Goal: Transaction & Acquisition: Book appointment/travel/reservation

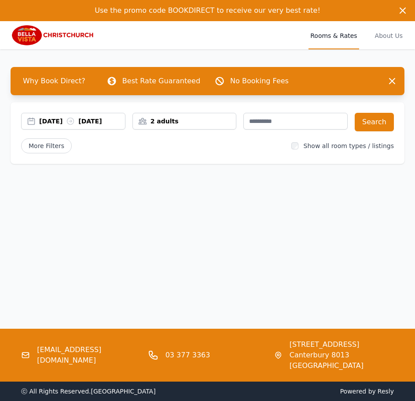
drag, startPoint x: 103, startPoint y: 120, endPoint x: 63, endPoint y: 120, distance: 39.6
click at [64, 120] on div "[DATE] [DATE]" at bounding box center [82, 121] width 86 height 9
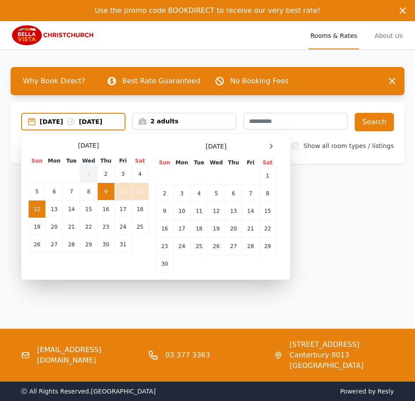
click at [63, 120] on div "[DATE] [DATE]" at bounding box center [82, 121] width 85 height 9
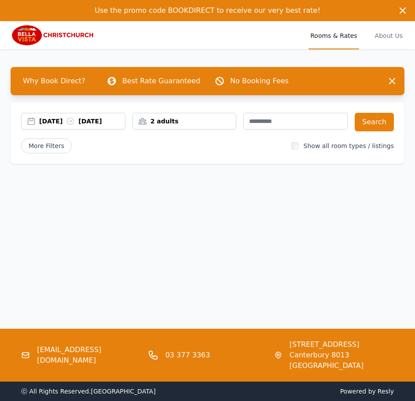
click at [63, 120] on div "[DATE] [DATE]" at bounding box center [82, 121] width 86 height 9
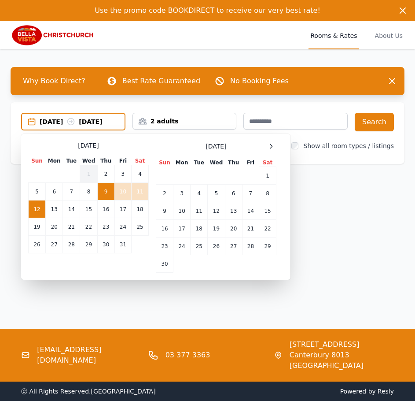
drag, startPoint x: 254, startPoint y: 147, endPoint x: 266, endPoint y: 143, distance: 12.4
click at [268, 146] on icon at bounding box center [271, 146] width 7 height 7
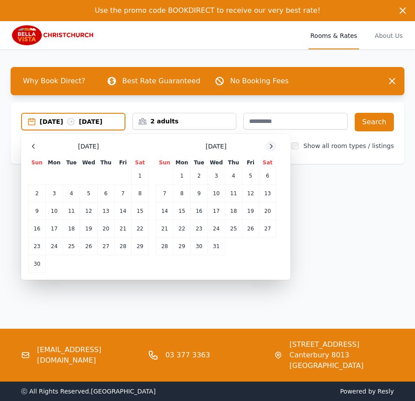
click at [268, 146] on icon at bounding box center [271, 146] width 7 height 7
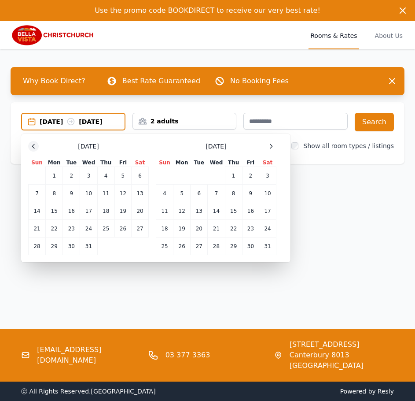
click at [35, 145] on icon at bounding box center [33, 146] width 7 height 7
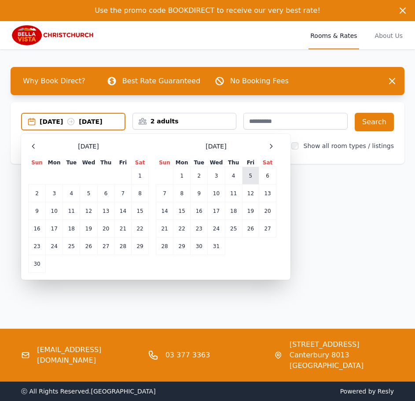
click at [253, 179] on td "5" at bounding box center [250, 176] width 17 height 18
click at [103, 122] on div "[DATE] --" at bounding box center [82, 121] width 85 height 9
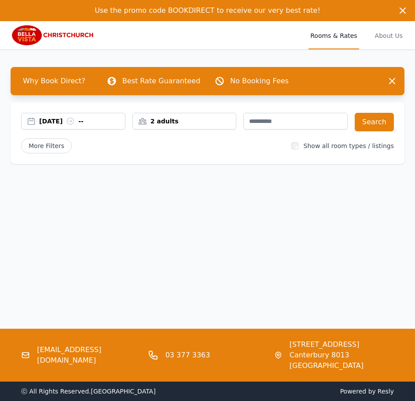
click at [100, 117] on div "[DATE] --" at bounding box center [82, 121] width 86 height 9
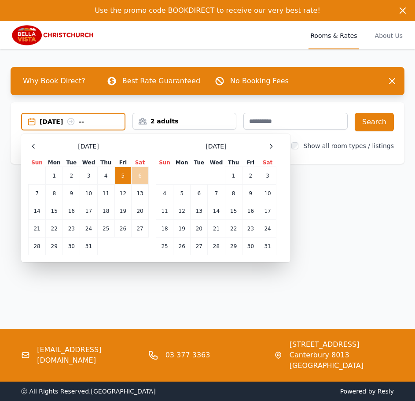
click at [139, 174] on td "6" at bounding box center [140, 176] width 17 height 18
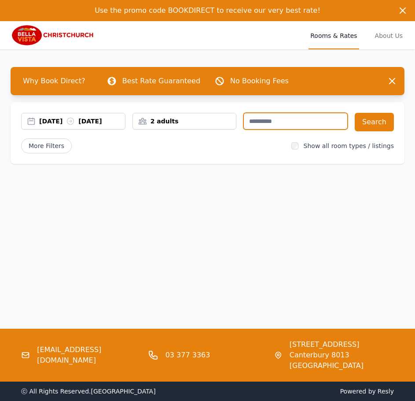
click at [277, 123] on input "text" at bounding box center [296, 121] width 104 height 17
type input "****"
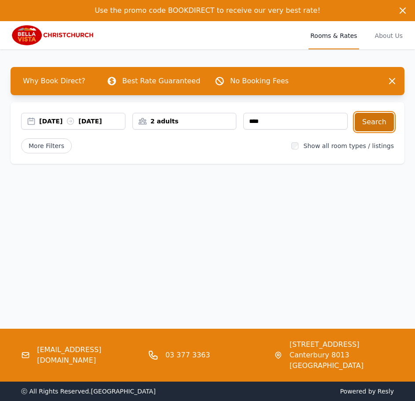
click at [384, 121] on button "Search" at bounding box center [374, 122] width 39 height 19
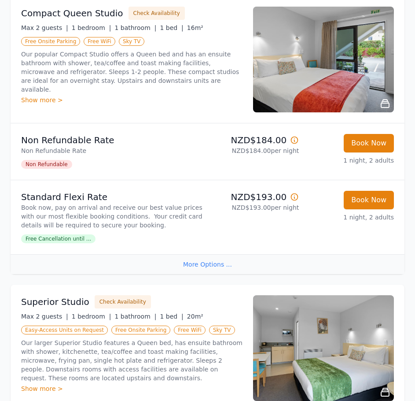
scroll to position [220, 0]
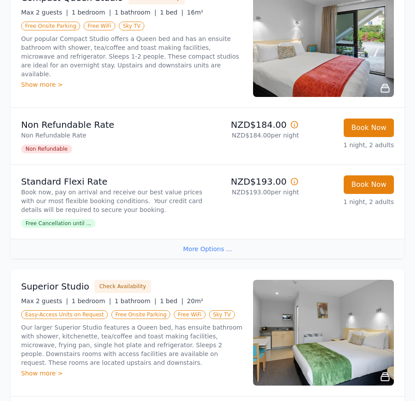
click at [207, 259] on div "More Options ..." at bounding box center [208, 249] width 394 height 20
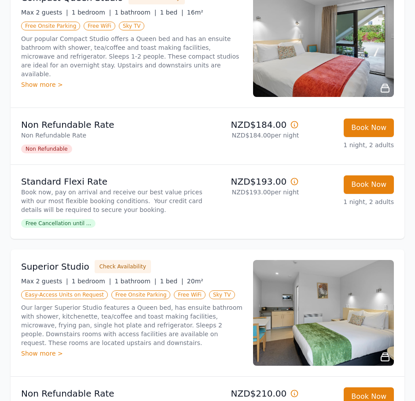
click at [66, 228] on span "Free Cancellation until ..." at bounding box center [58, 223] width 74 height 9
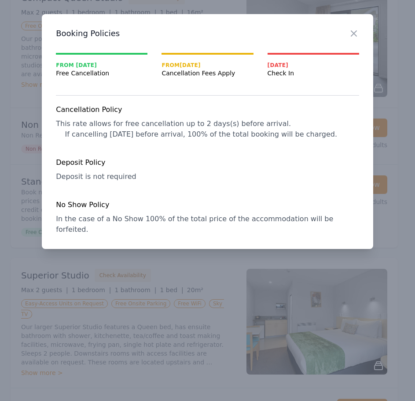
scroll to position [213, 0]
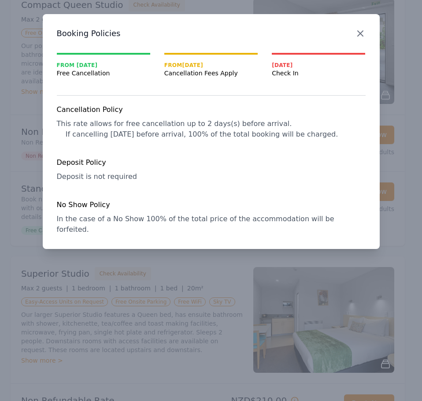
click at [362, 34] on icon "button" at bounding box center [360, 33] width 11 height 11
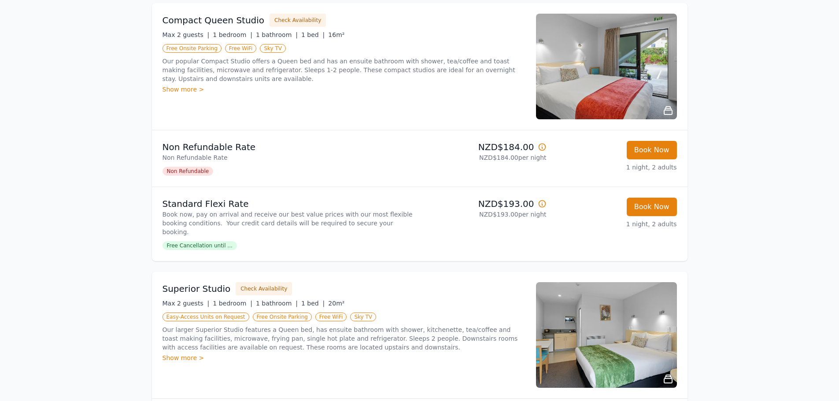
scroll to position [0, 0]
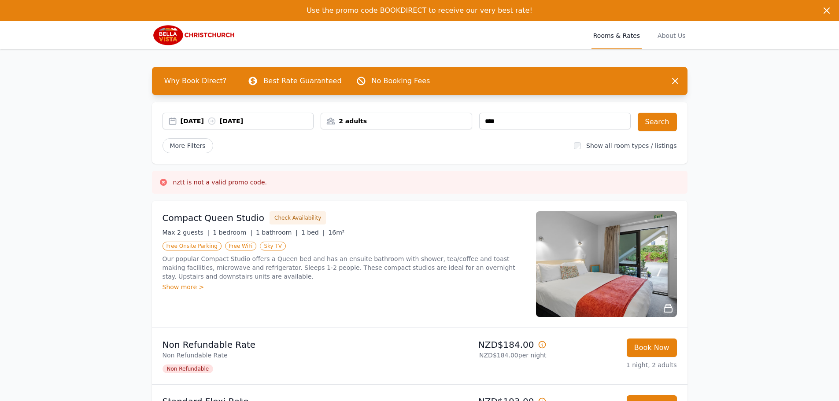
click at [182, 35] on img at bounding box center [194, 35] width 85 height 21
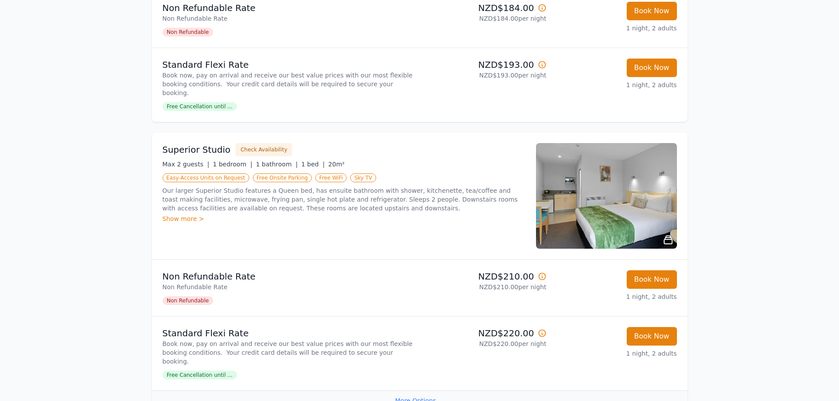
scroll to position [352, 0]
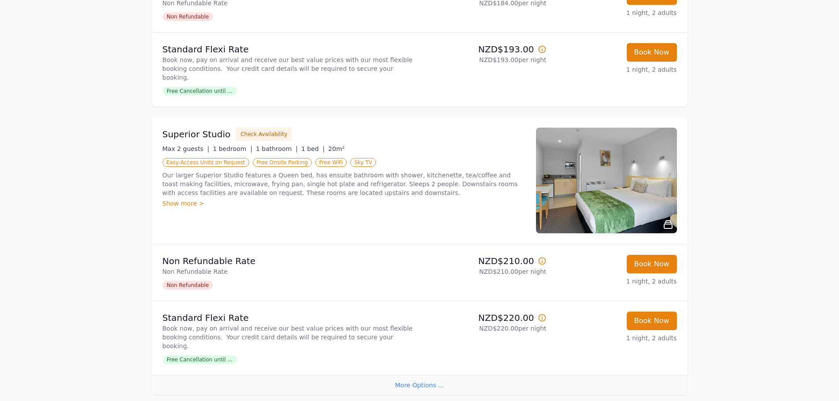
click at [415, 257] on icon at bounding box center [542, 261] width 9 height 9
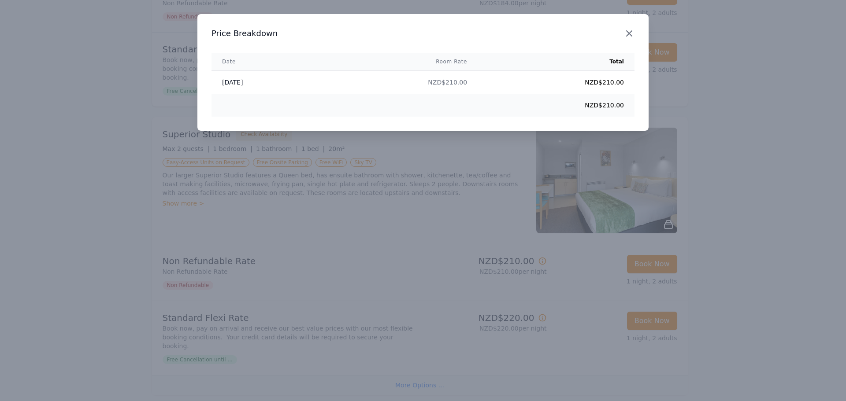
click at [415, 36] on icon "button" at bounding box center [629, 33] width 11 height 11
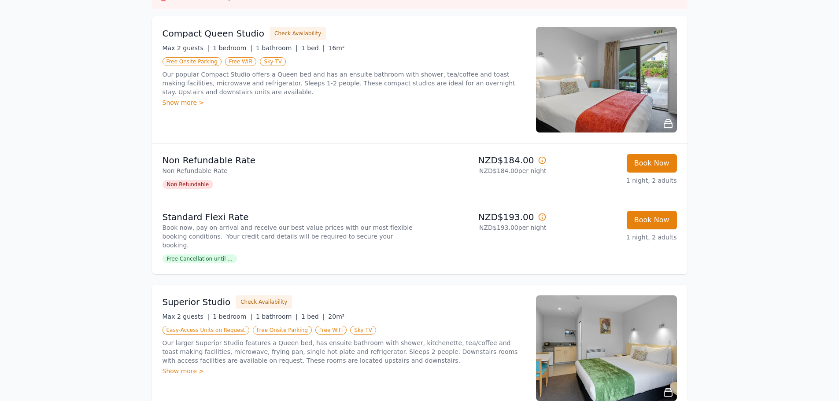
scroll to position [220, 0]
